Goal: Task Accomplishment & Management: Manage account settings

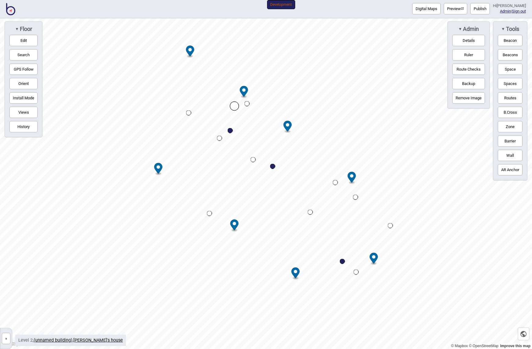
click at [6, 339] on button "»" at bounding box center [6, 338] width 9 height 11
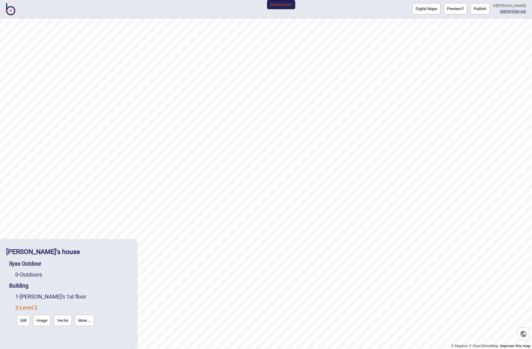
click at [30, 307] on link "2 - Level 2" at bounding box center [26, 307] width 22 height 6
click at [26, 322] on button "Edit" at bounding box center [23, 320] width 13 height 11
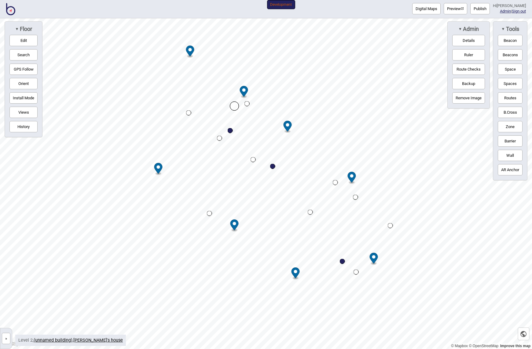
click at [7, 339] on button "»" at bounding box center [6, 338] width 9 height 11
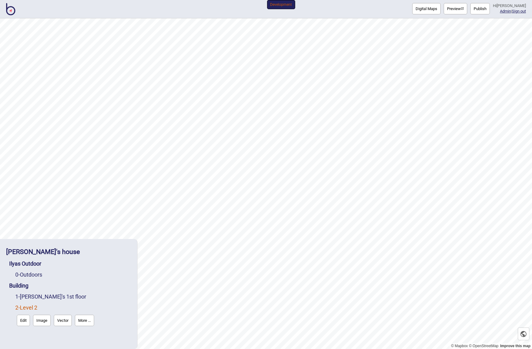
click at [85, 321] on button "More ..." at bounding box center [84, 320] width 19 height 11
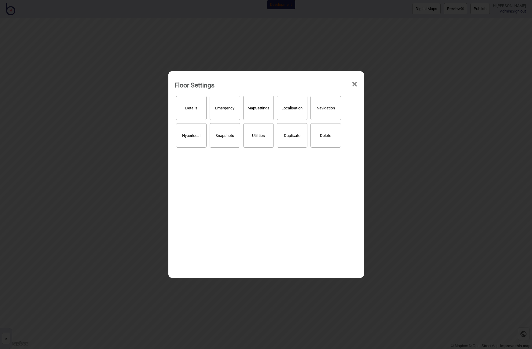
click at [298, 110] on button "Localisation" at bounding box center [292, 108] width 31 height 24
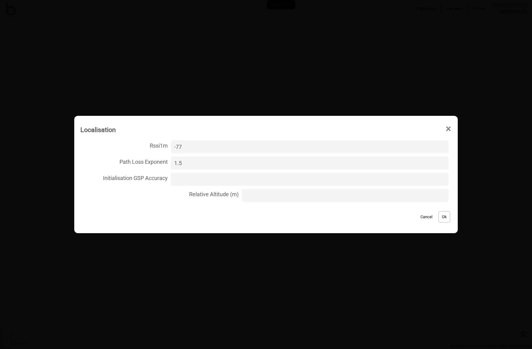
click at [182, 182] on input "Initialisation GSP Accuracy" at bounding box center [310, 179] width 278 height 13
type input "-1"
click at [435, 181] on input "-1" at bounding box center [310, 179] width 278 height 13
click at [274, 175] on input "-1" at bounding box center [310, 179] width 278 height 13
click at [423, 217] on button "Cancel" at bounding box center [426, 216] width 18 height 11
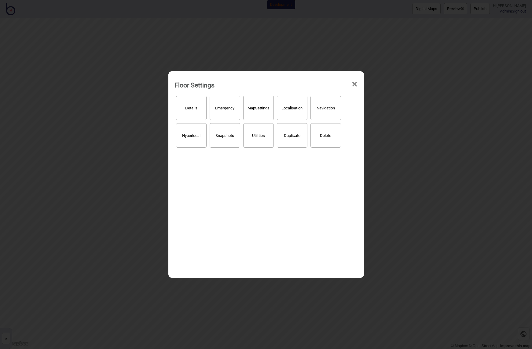
click at [354, 83] on span "×" at bounding box center [354, 84] width 6 height 20
